Goal: Information Seeking & Learning: Find specific fact

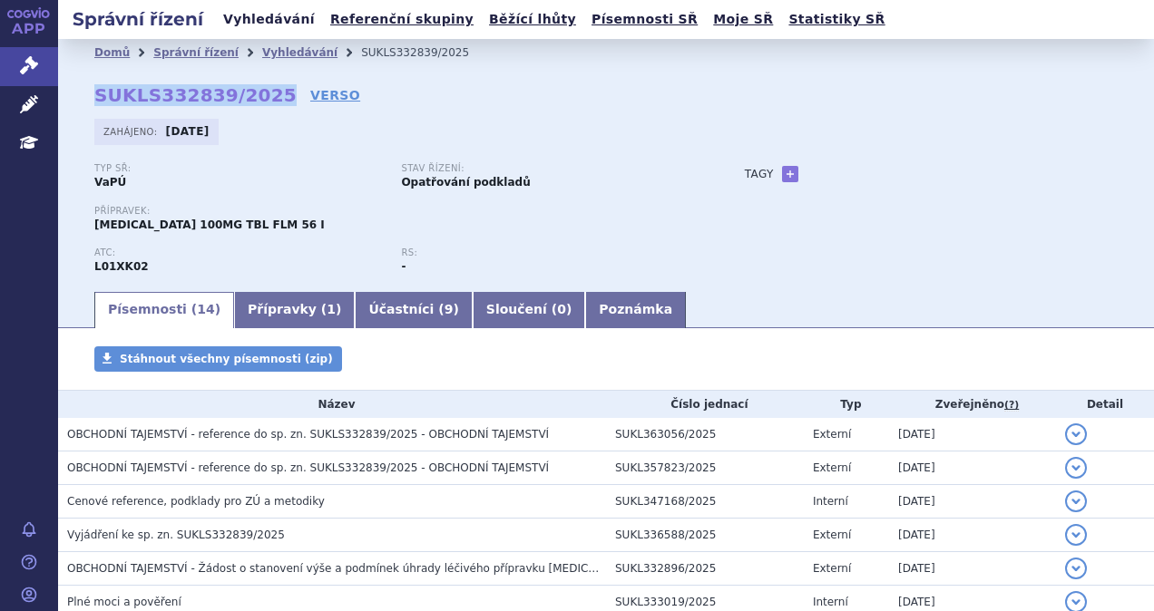
click at [271, 18] on link "Vyhledávání" at bounding box center [269, 19] width 103 height 24
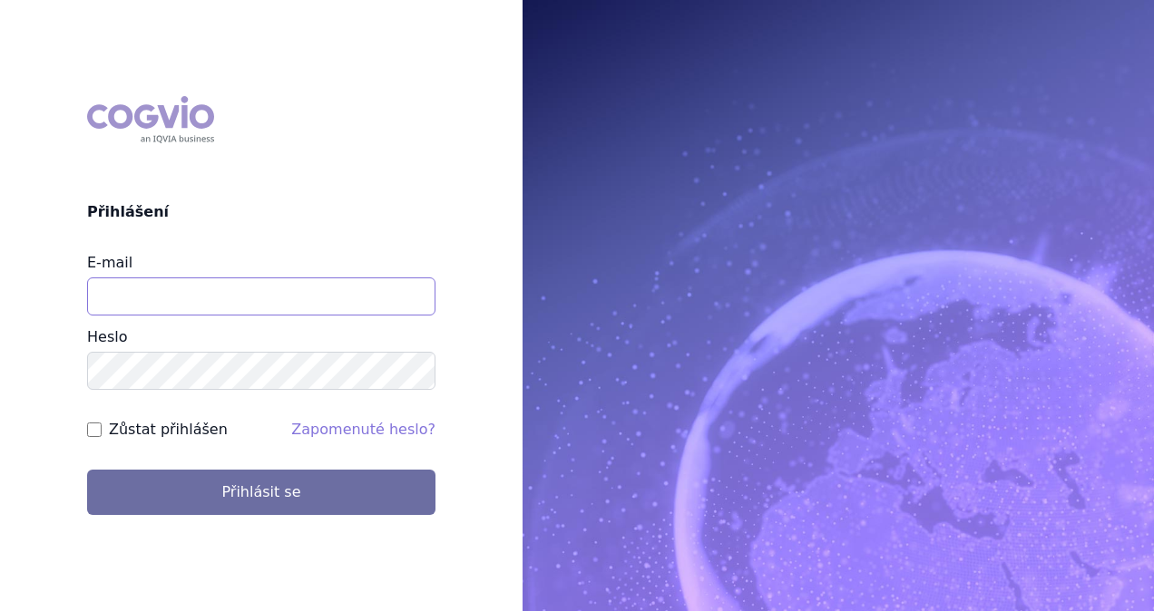
click at [233, 292] on input "E-mail" at bounding box center [261, 297] width 348 height 38
type input "i"
type input "michaela.x.tauchmanova@gsk.com"
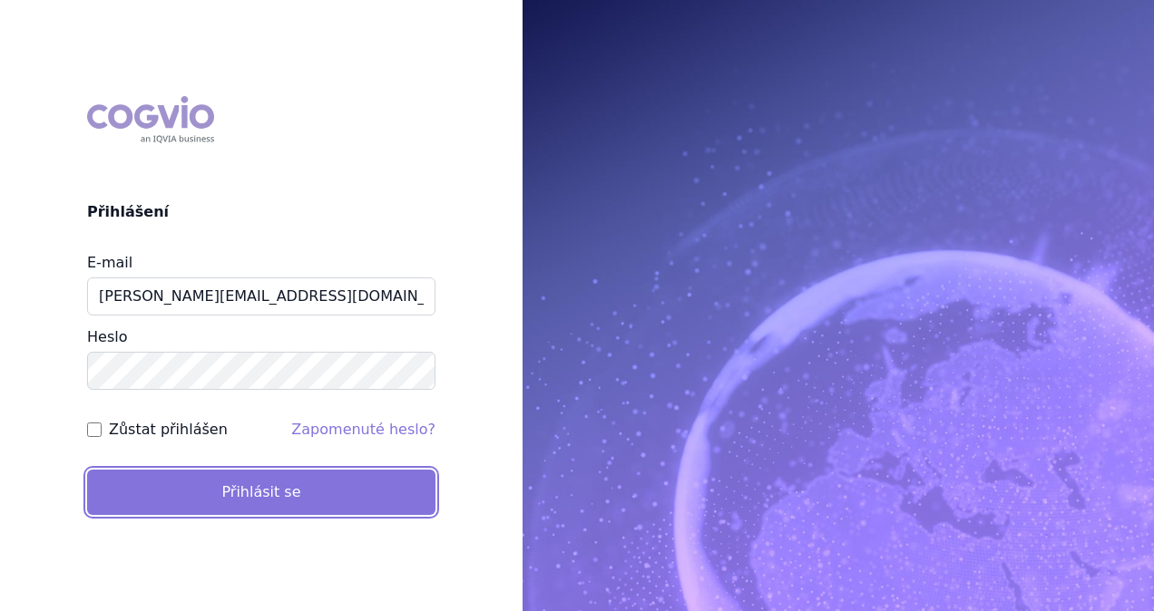
click at [231, 493] on button "Přihlásit se" at bounding box center [261, 492] width 348 height 45
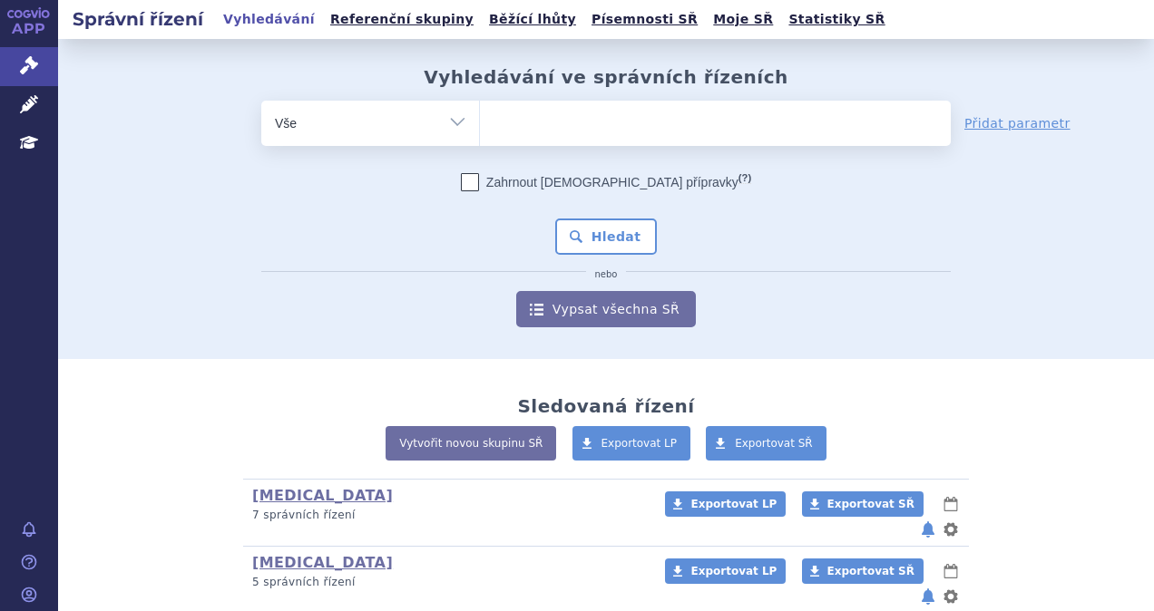
click at [542, 125] on ul at bounding box center [715, 120] width 471 height 38
click at [480, 125] on select at bounding box center [479, 122] width 1 height 45
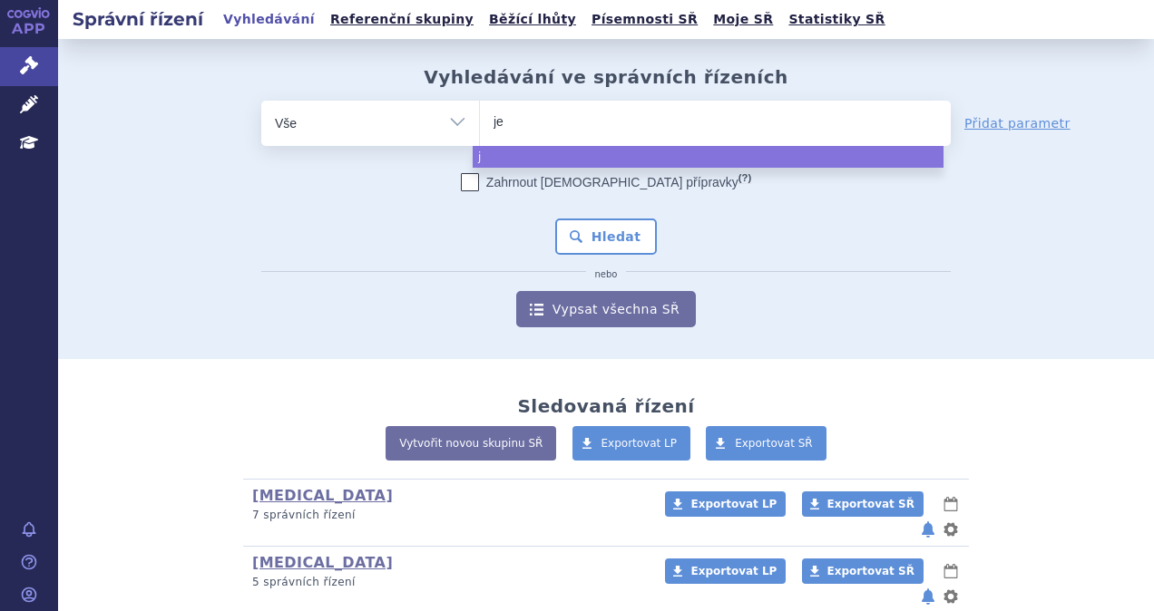
type input "jem"
type input "jempe"
type input "jemper"
type input "jemperl"
type input "jemperli"
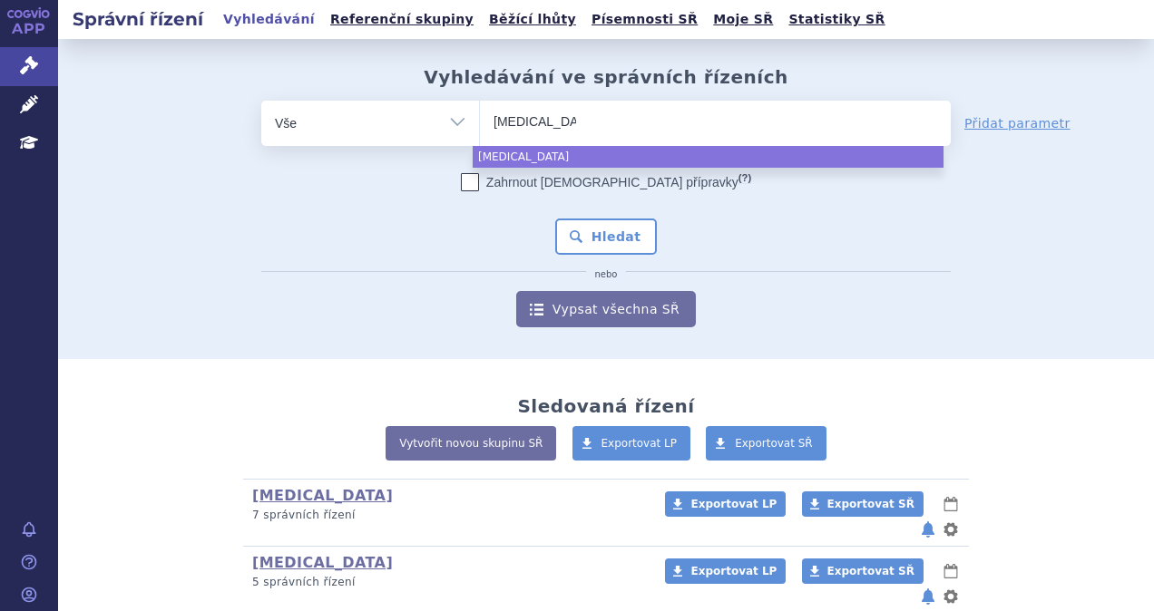
select select "jemperli"
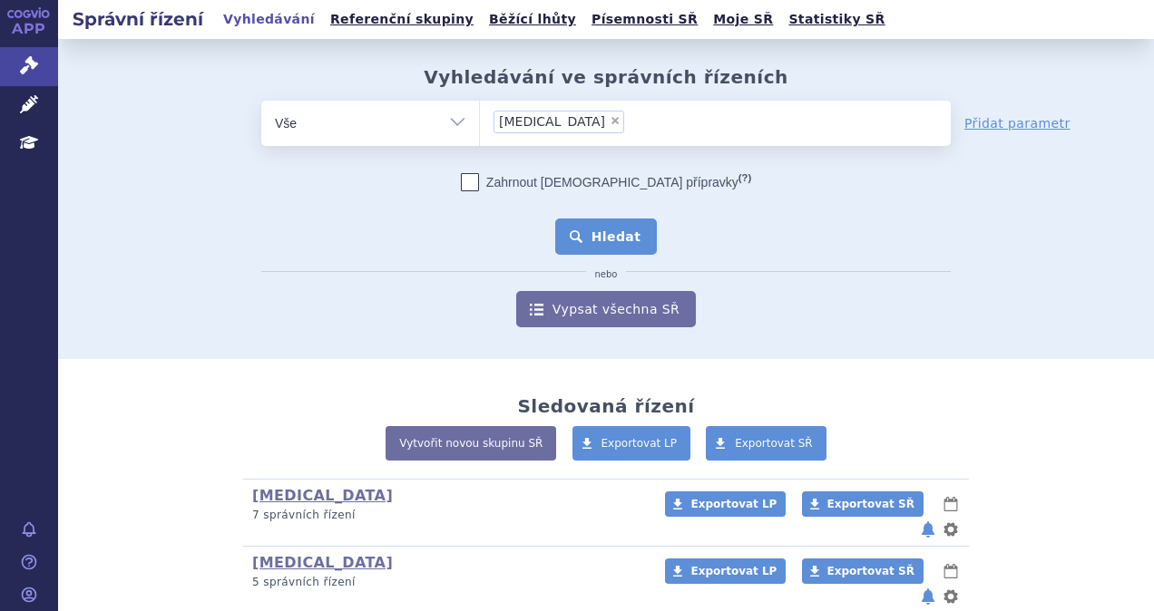
click at [571, 223] on button "Hledat" at bounding box center [606, 237] width 103 height 36
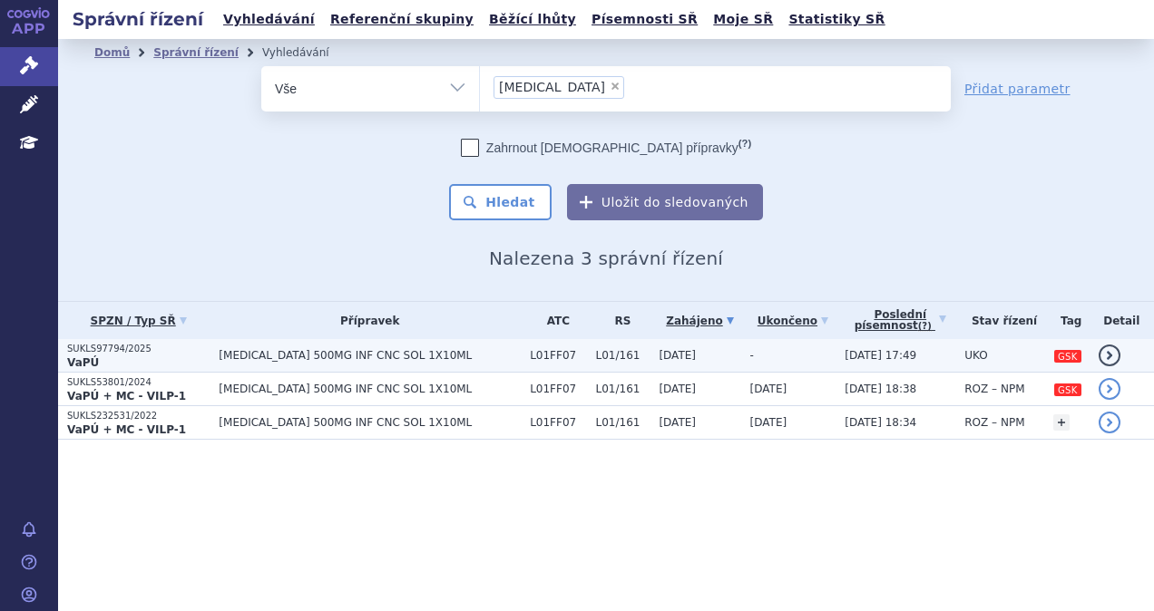
click at [337, 358] on span "JEMPERLI 500MG INF CNC SOL 1X10ML" at bounding box center [370, 355] width 302 height 13
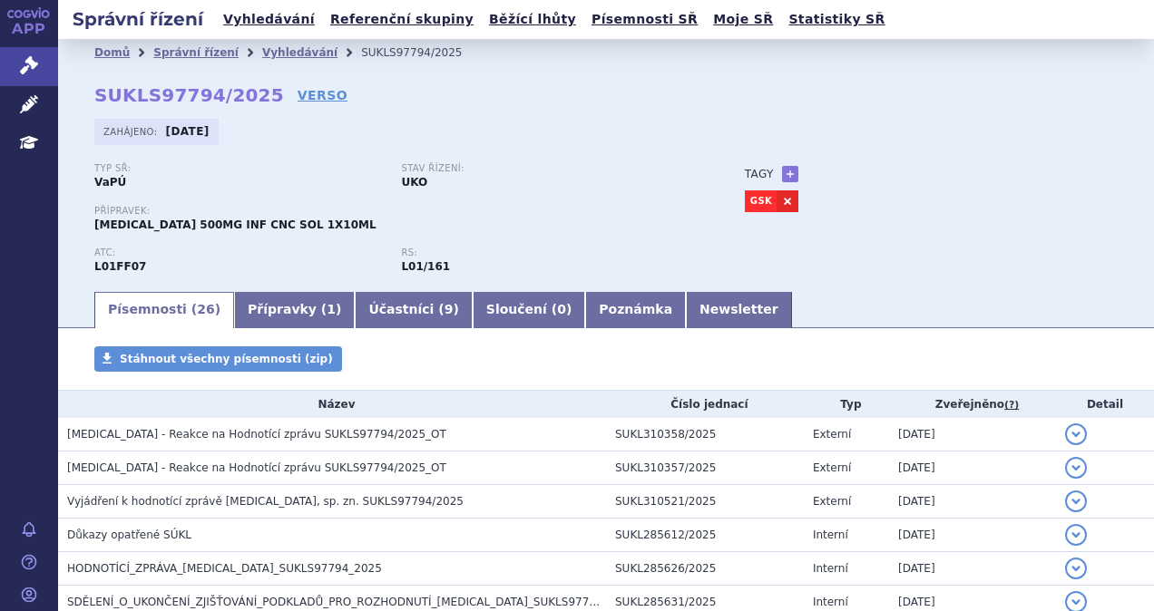
click at [325, 89] on div "Domů Správní řízení Vyhledávání SUKLS97794/2025 SUKLS97794/2025 VERSO Zahájeno:…" at bounding box center [606, 177] width 1096 height 223
click at [302, 93] on link "VERSO" at bounding box center [323, 95] width 50 height 18
drag, startPoint x: 252, startPoint y: 91, endPoint x: 96, endPoint y: 91, distance: 156.0
click at [96, 91] on strong "SUKLS97794/2025" at bounding box center [189, 95] width 190 height 22
copy strong "SUKLS97794/2025"
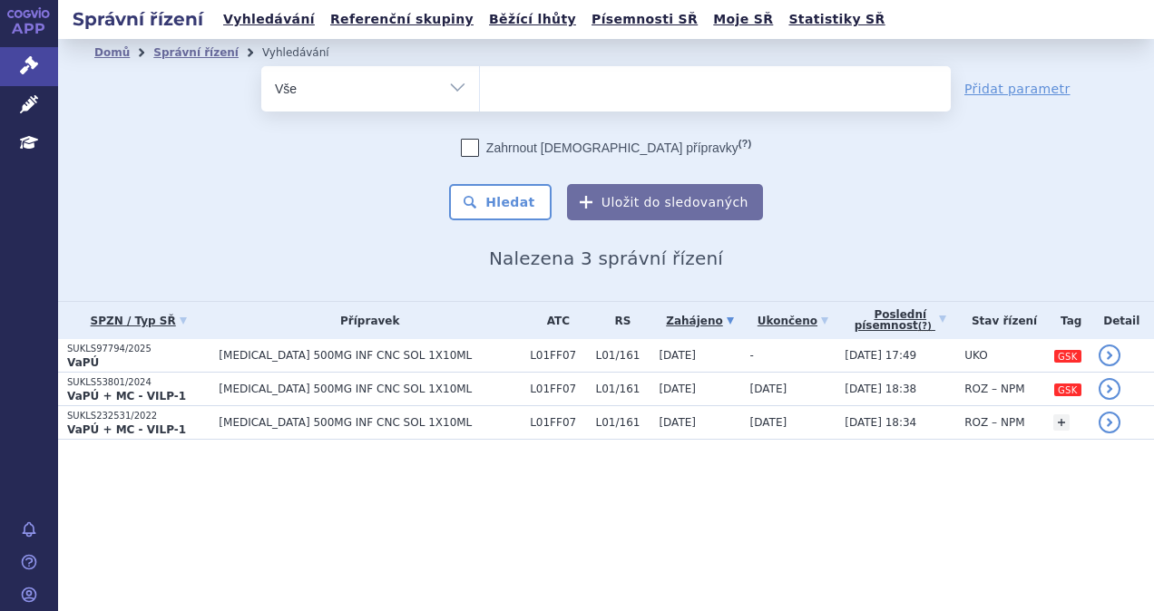
select select
click at [552, 90] on ul at bounding box center [715, 85] width 471 height 38
click at [480, 90] on select "jemperli" at bounding box center [479, 87] width 1 height 45
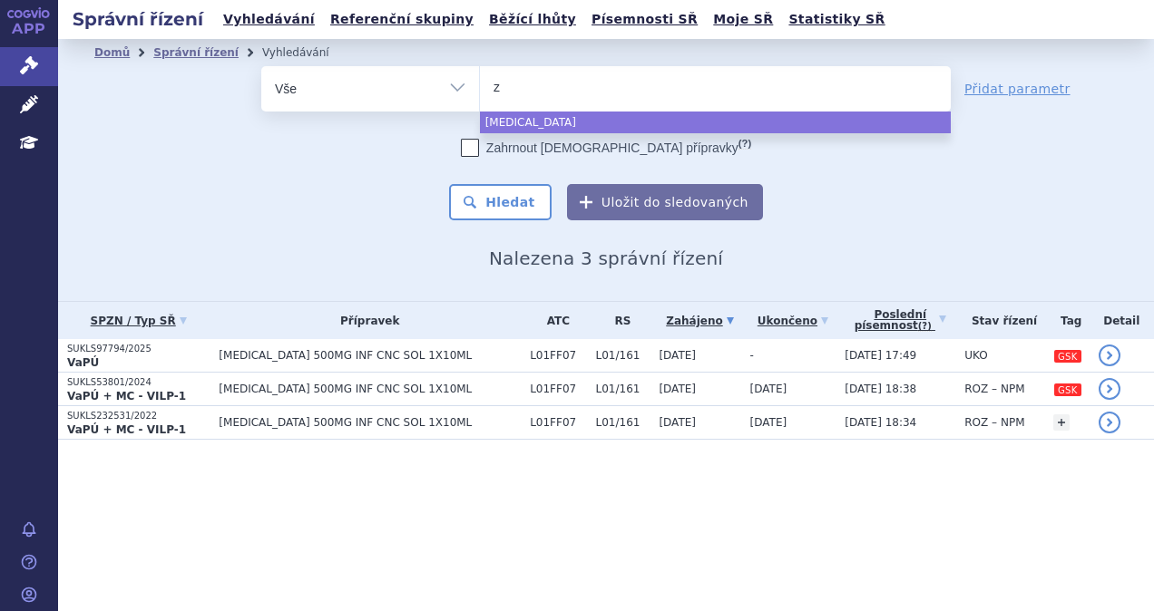
type input "ze"
type input "zeju"
type input "zejula"
select select "zejula"
click at [509, 201] on button "Hledat" at bounding box center [500, 202] width 103 height 36
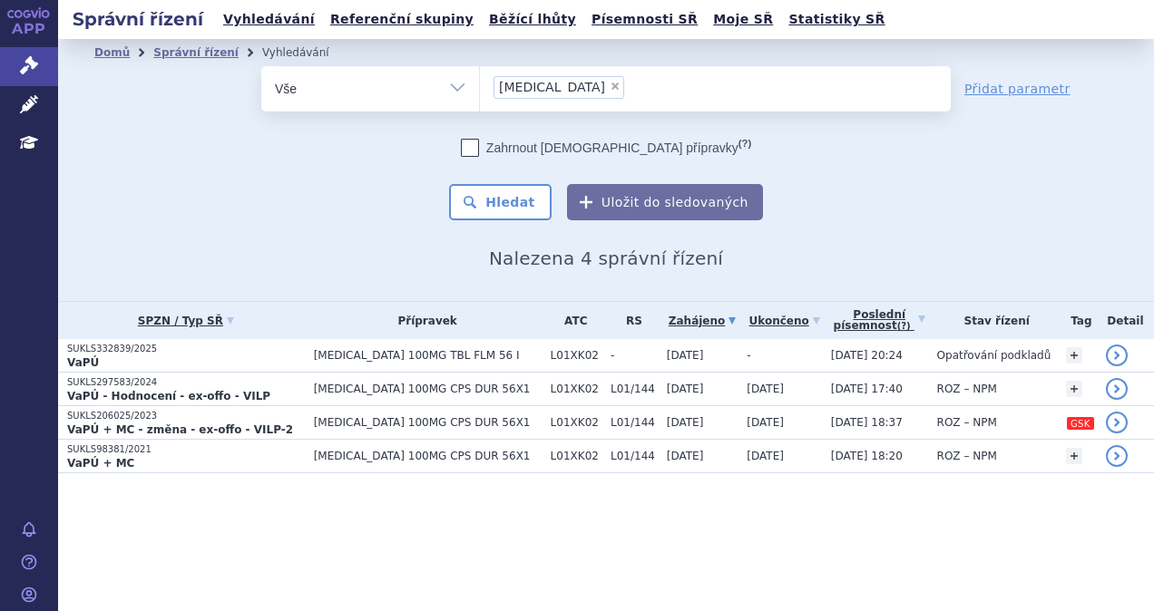
click at [356, 347] on td "[MEDICAL_DATA] 100MG TBL FLM 56 I" at bounding box center [423, 356] width 237 height 34
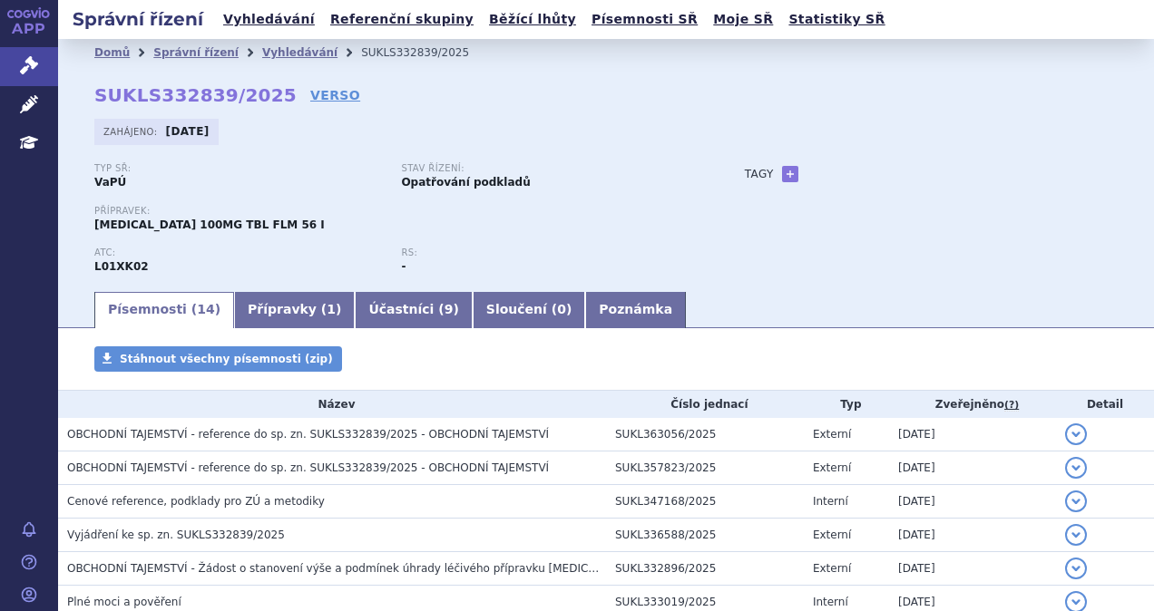
click at [287, 73] on div "Domů Správní řízení Vyhledávání SUKLS332839/2025 SUKLS332839/2025 VERSO [GEOGRA…" at bounding box center [606, 177] width 1096 height 223
click at [310, 88] on link "VERSO" at bounding box center [335, 95] width 50 height 18
click at [249, 22] on link "Vyhledávání" at bounding box center [269, 19] width 103 height 24
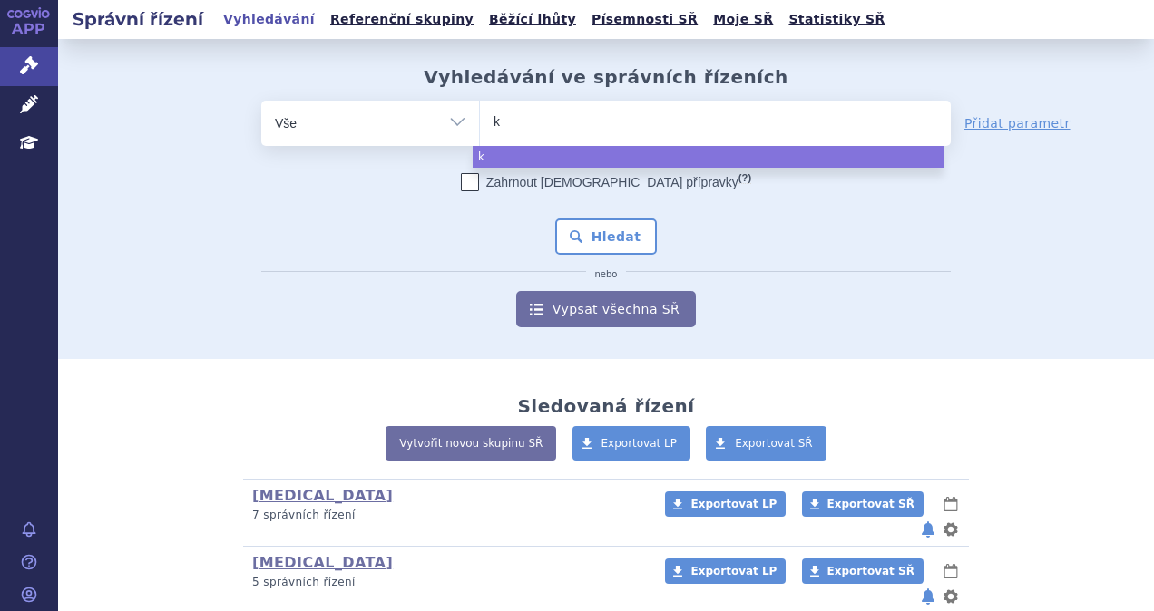
type input "ke"
type input "key"
type input "keyt"
type input "keytr"
type input "keytrud"
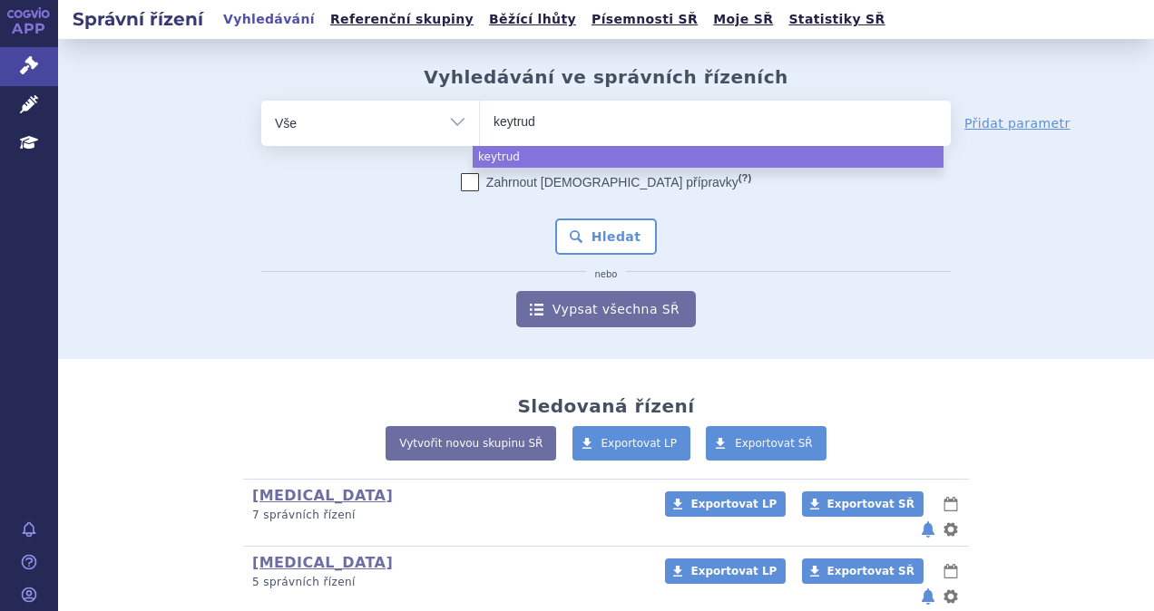
type input "keytruda"
select select "keytruda"
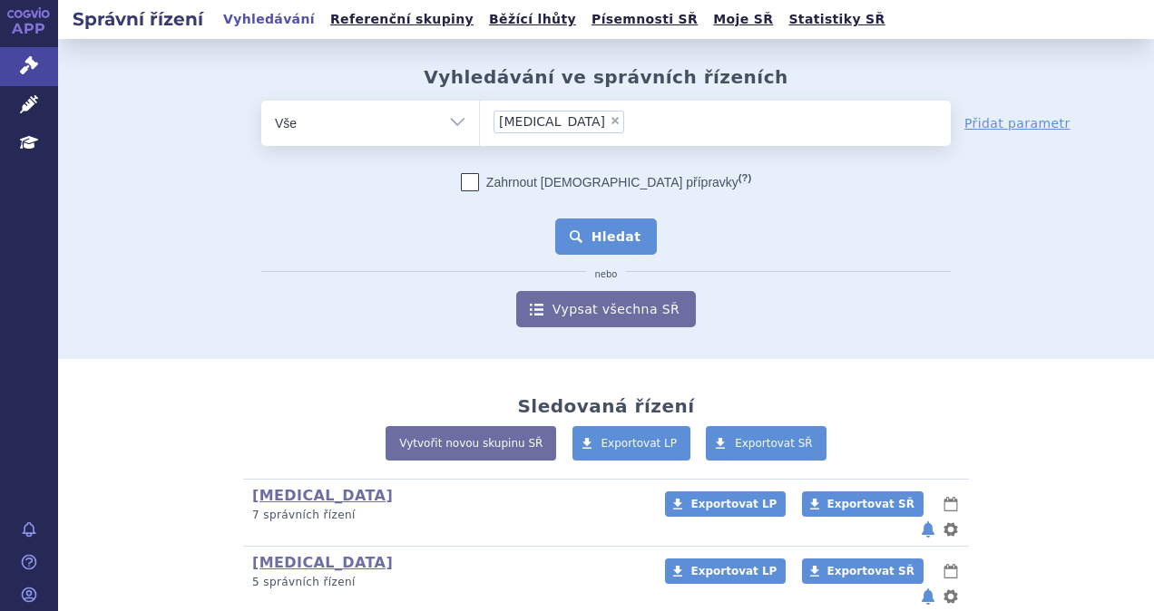
click at [619, 231] on button "Hledat" at bounding box center [606, 237] width 103 height 36
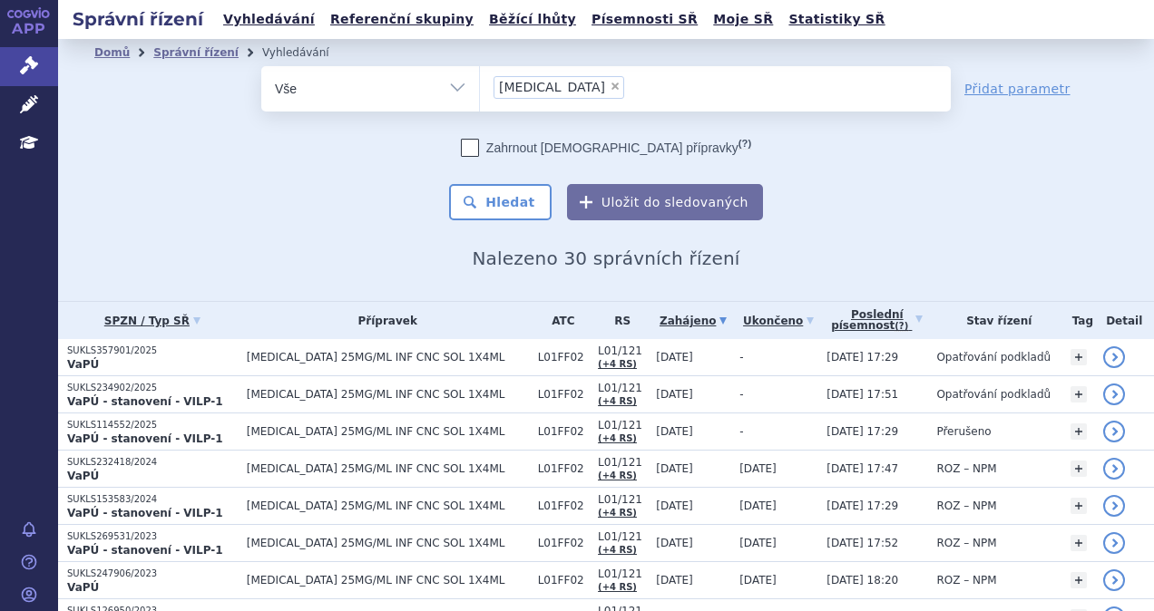
click at [610, 85] on span "×" at bounding box center [615, 86] width 11 height 11
click at [480, 85] on select "keytruda" at bounding box center [479, 87] width 1 height 45
select select
click at [552, 85] on ul at bounding box center [715, 85] width 471 height 38
click at [480, 85] on select "keytruda" at bounding box center [479, 87] width 1 height 45
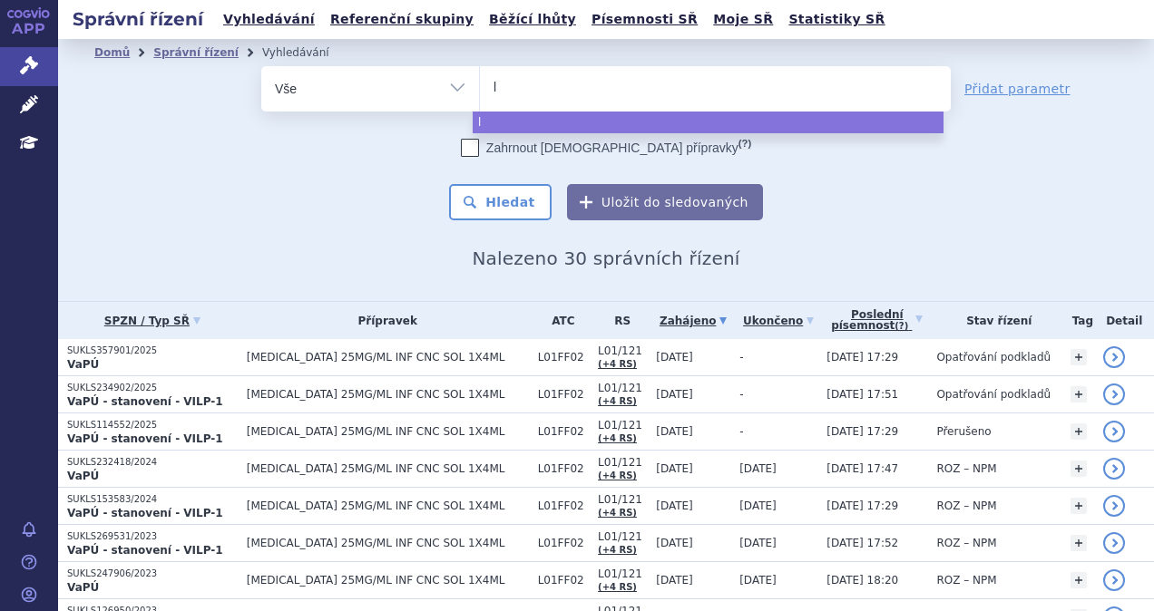
type input "ly"
type input "lyn"
type input "lynpa"
type input "lynpar"
type input "lynparz"
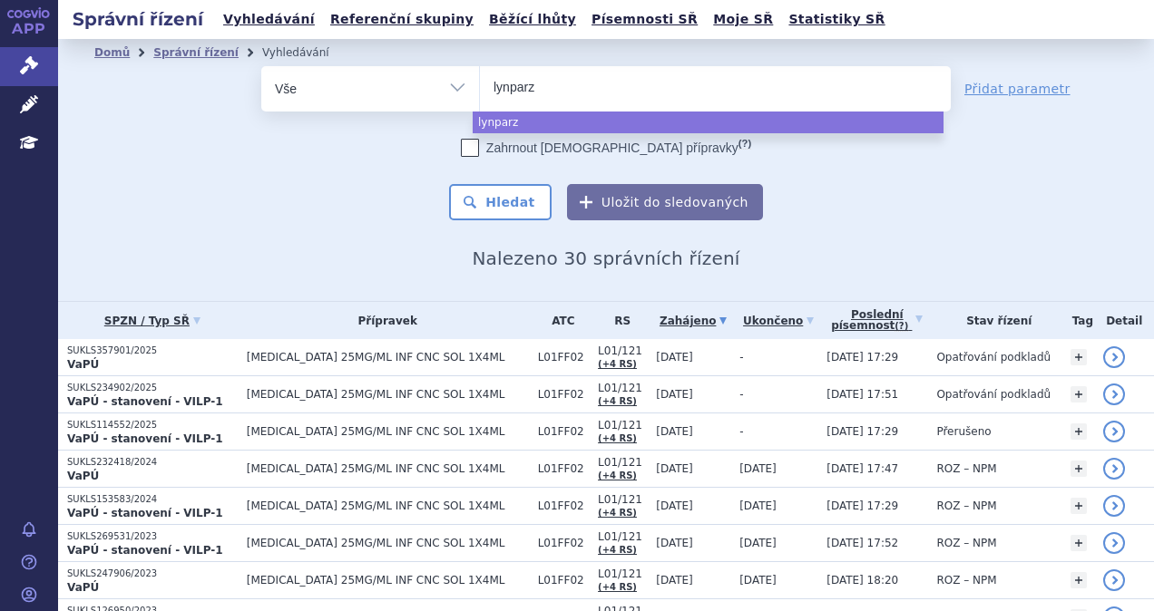
type input "[MEDICAL_DATA]"
select select "[MEDICAL_DATA]"
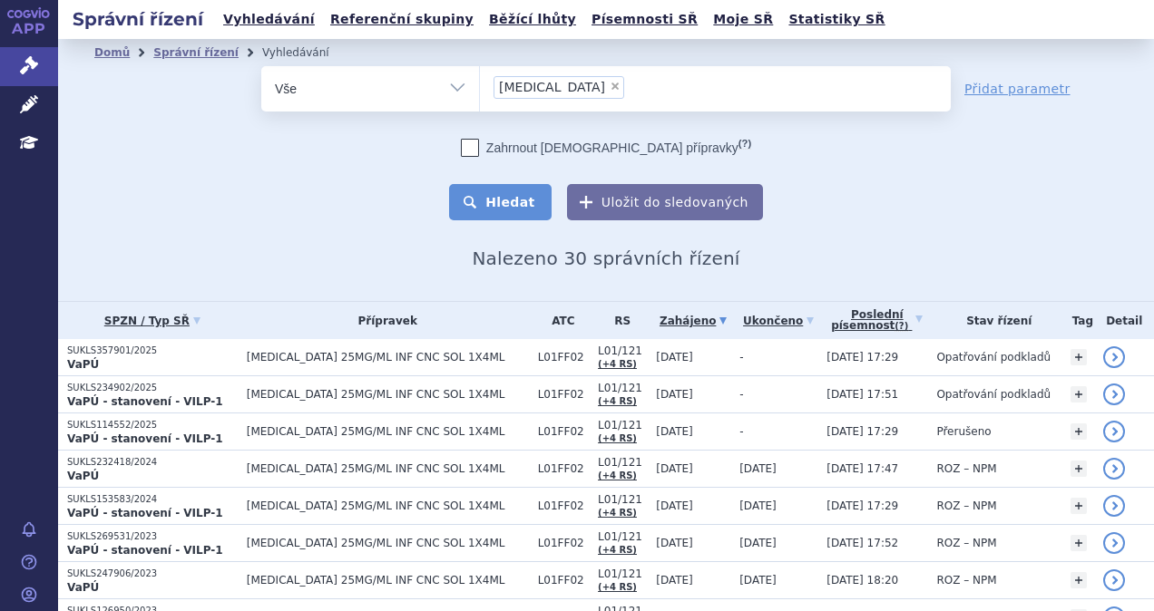
click at [523, 214] on button "Hledat" at bounding box center [500, 202] width 103 height 36
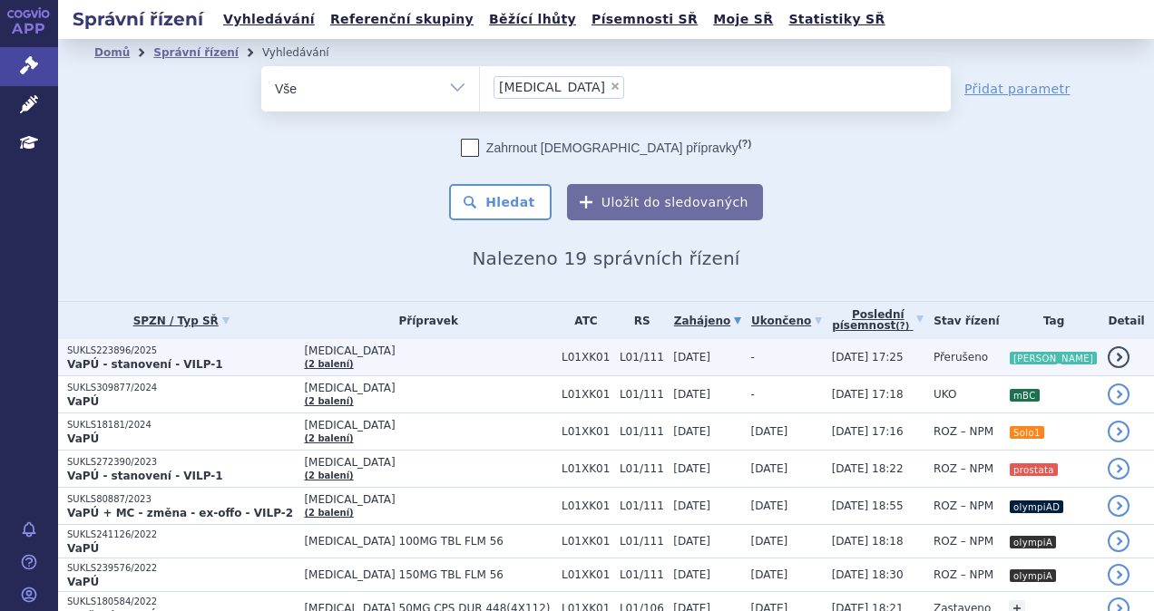
click at [389, 365] on td "[MEDICAL_DATA] (2 balení)" at bounding box center [424, 357] width 258 height 37
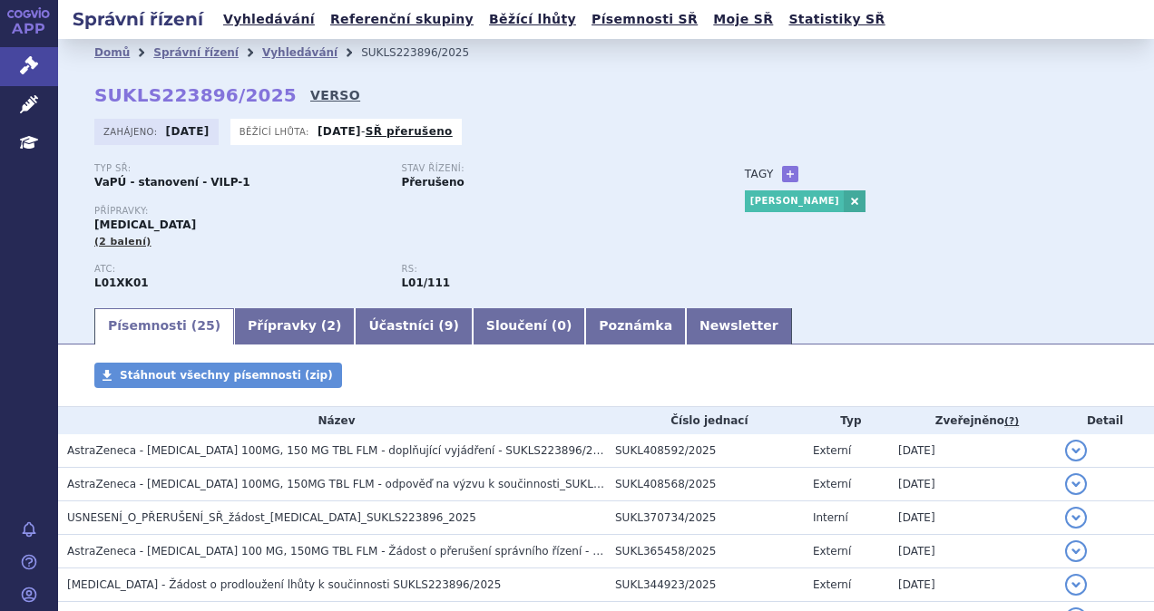
click at [310, 98] on link "VERSO" at bounding box center [335, 95] width 50 height 18
drag, startPoint x: 261, startPoint y: 98, endPoint x: 88, endPoint y: 101, distance: 173.3
click at [88, 101] on div "Domů Správní řízení Vyhledávání SUKLS223896/2025 SUKLS223896/2025 VERSO [GEOGRA…" at bounding box center [606, 185] width 1096 height 239
copy strong "SUKLS223896/2025"
